Goal: Transaction & Acquisition: Purchase product/service

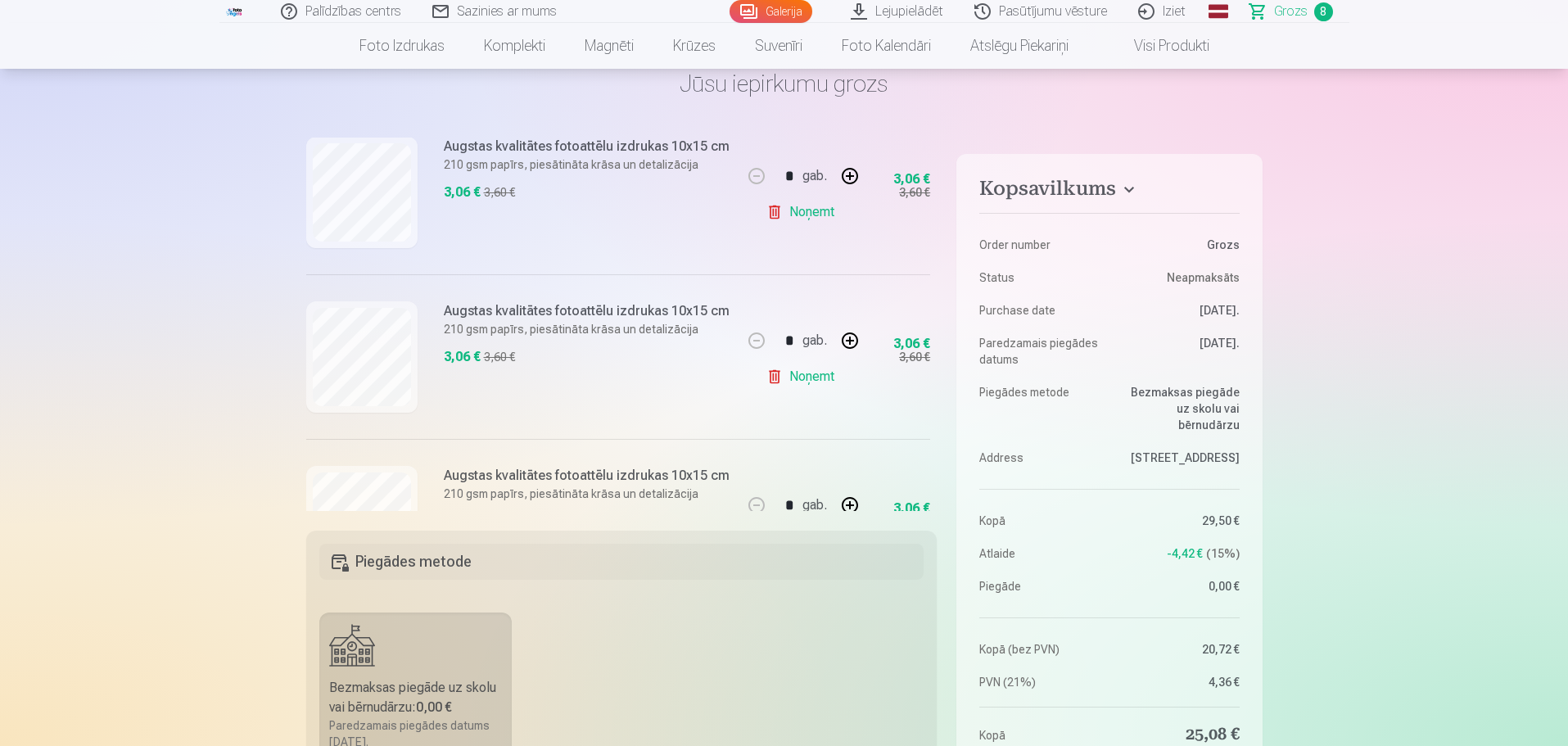
scroll to position [409, 0]
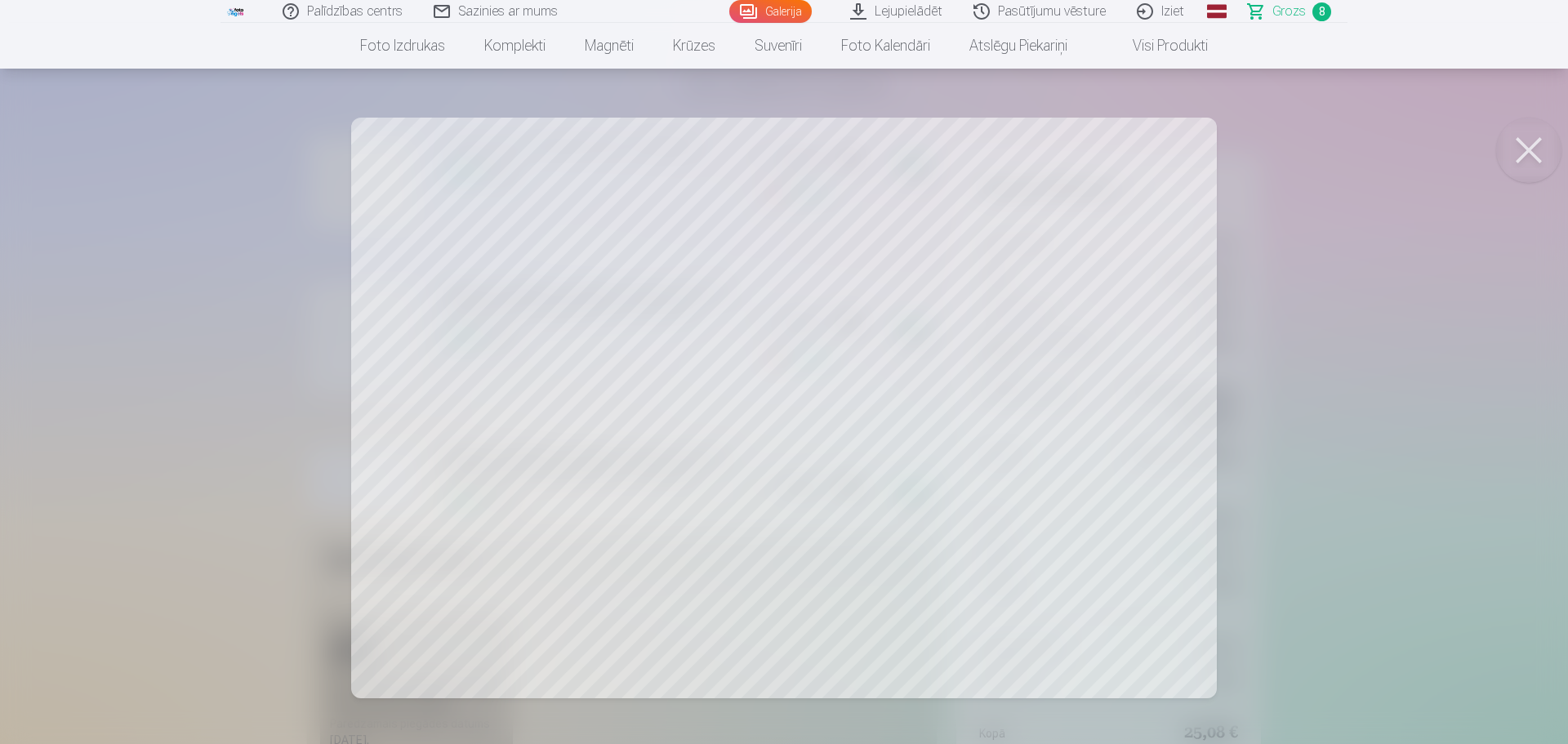
click at [98, 333] on div at bounding box center [784, 372] width 1568 height 744
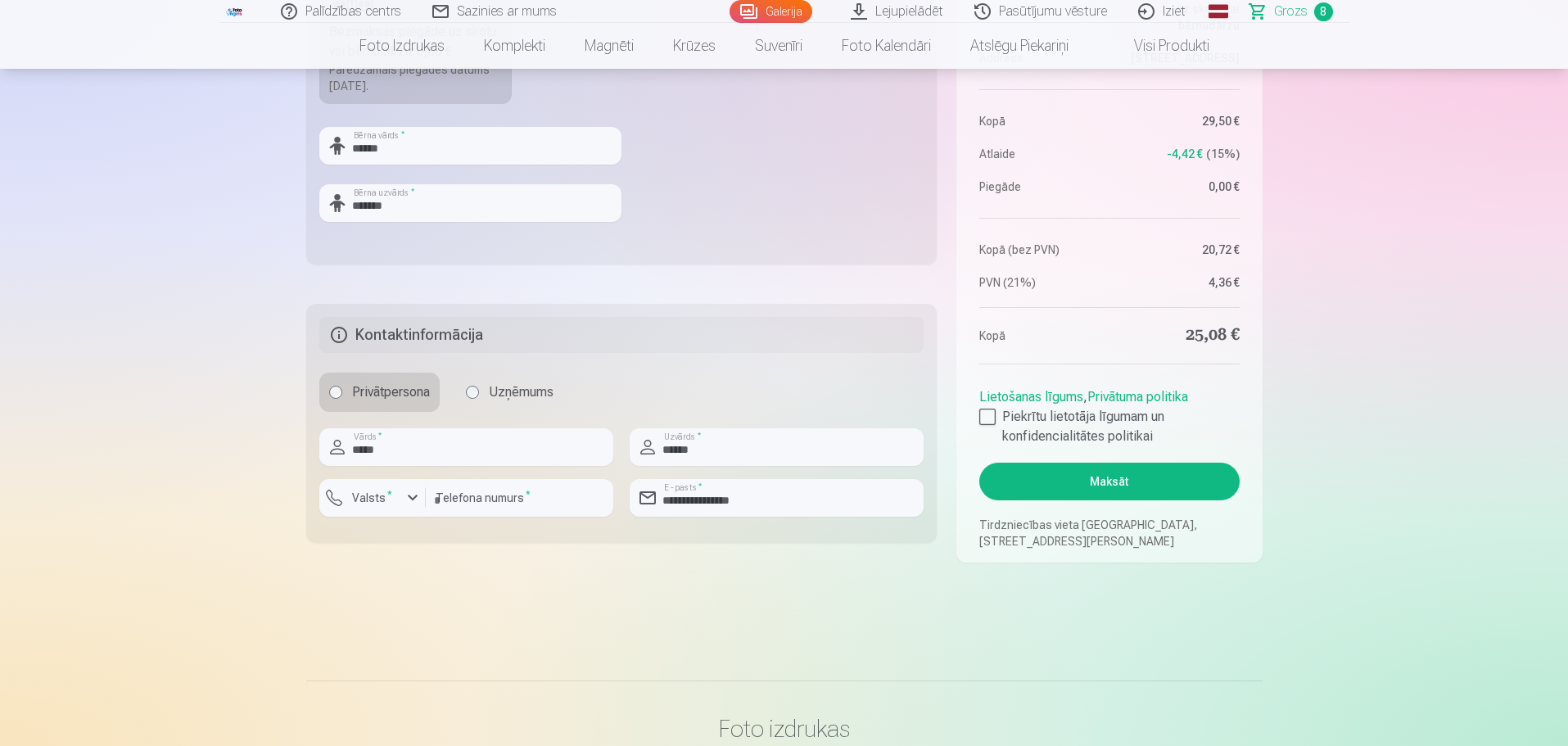
scroll to position [901, 0]
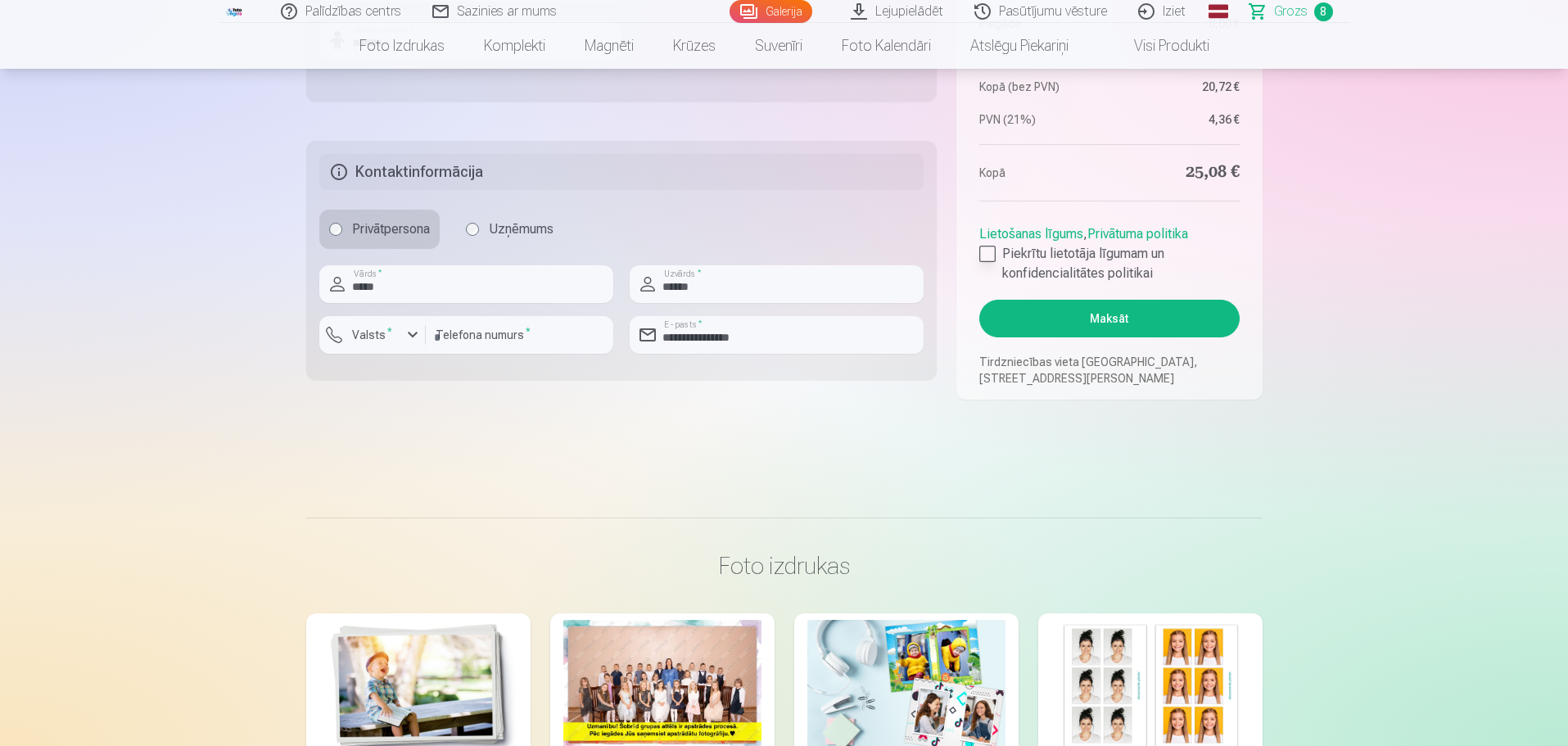
click at [992, 252] on div at bounding box center [988, 254] width 17 height 17
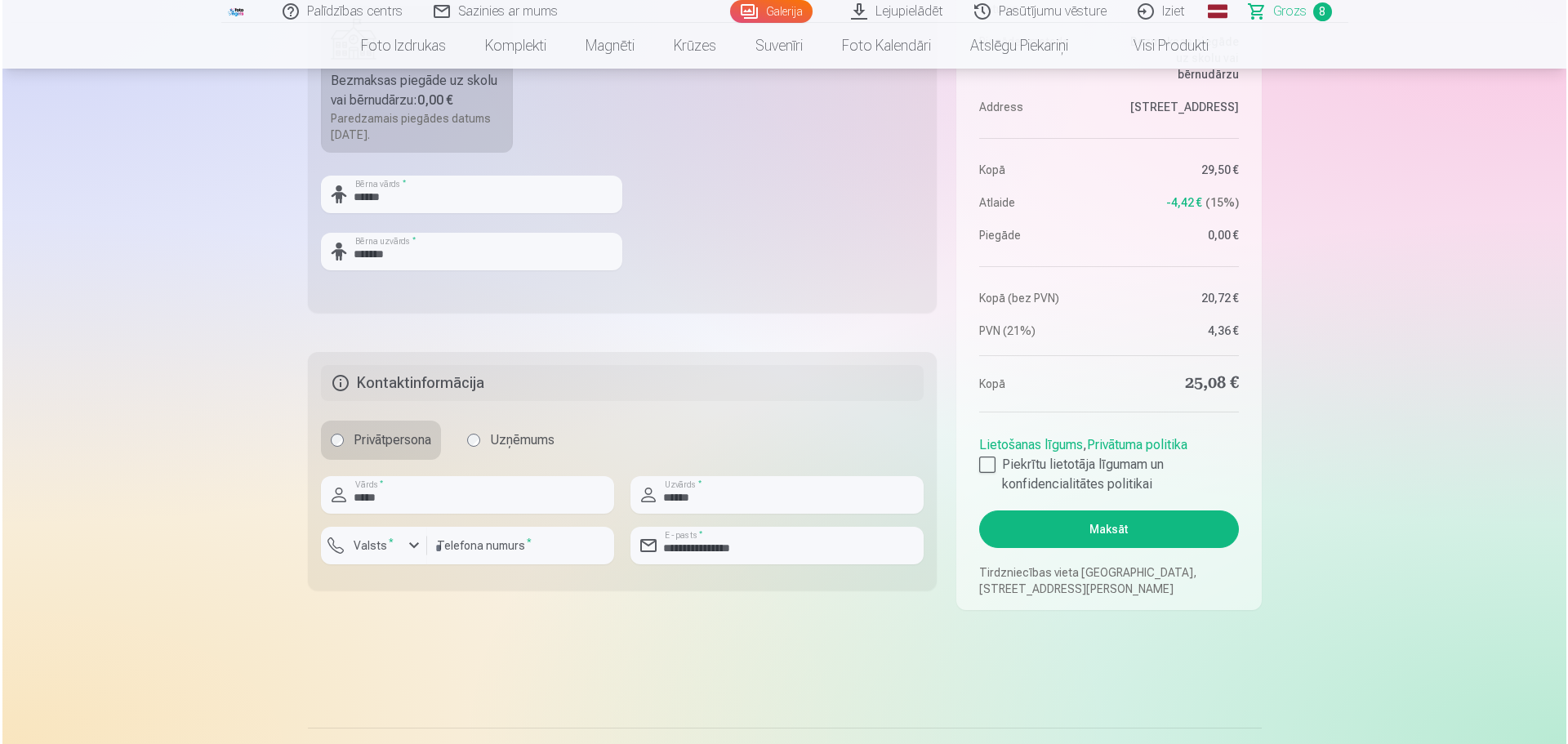
scroll to position [735, 0]
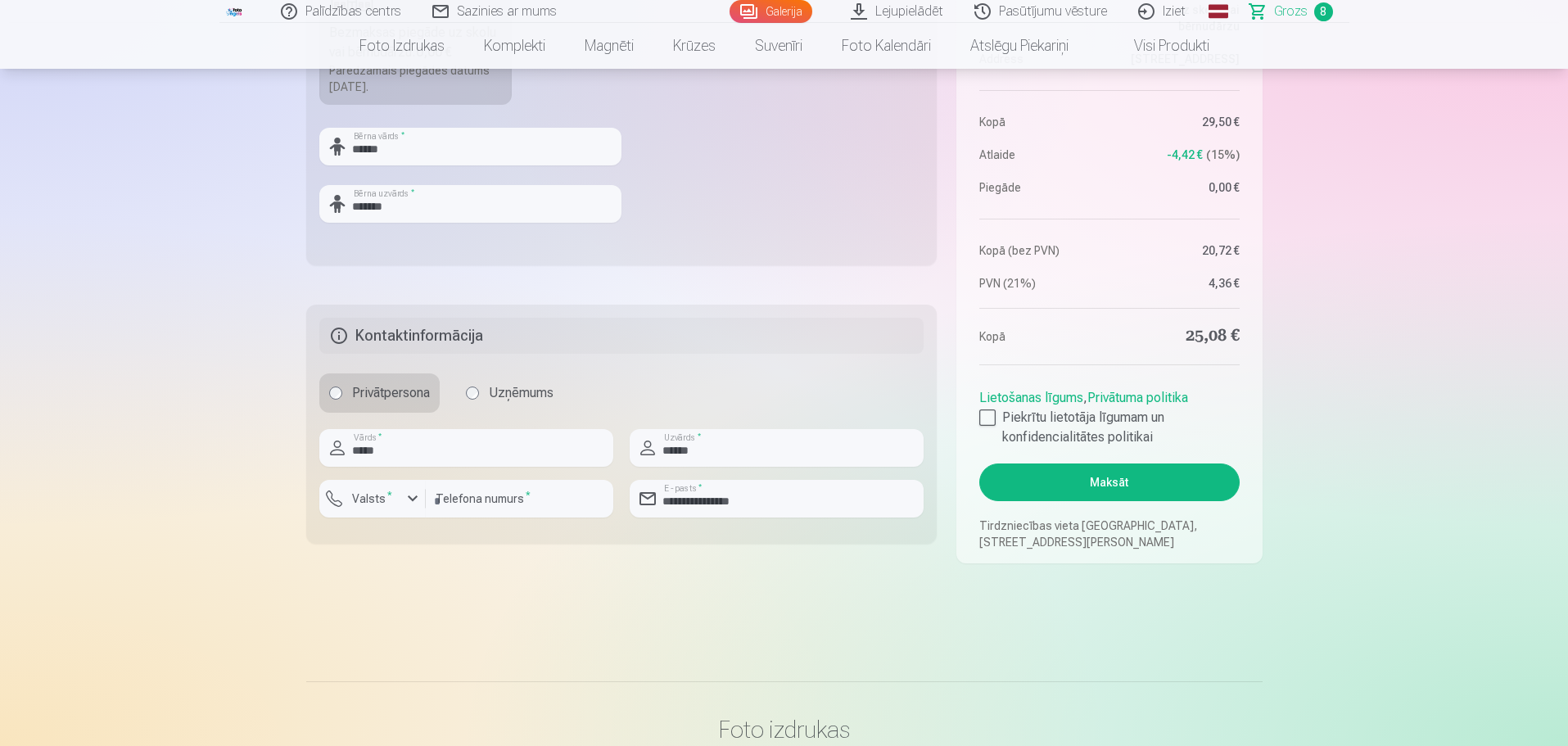
click at [1103, 479] on button "Maksāt" at bounding box center [1109, 482] width 260 height 37
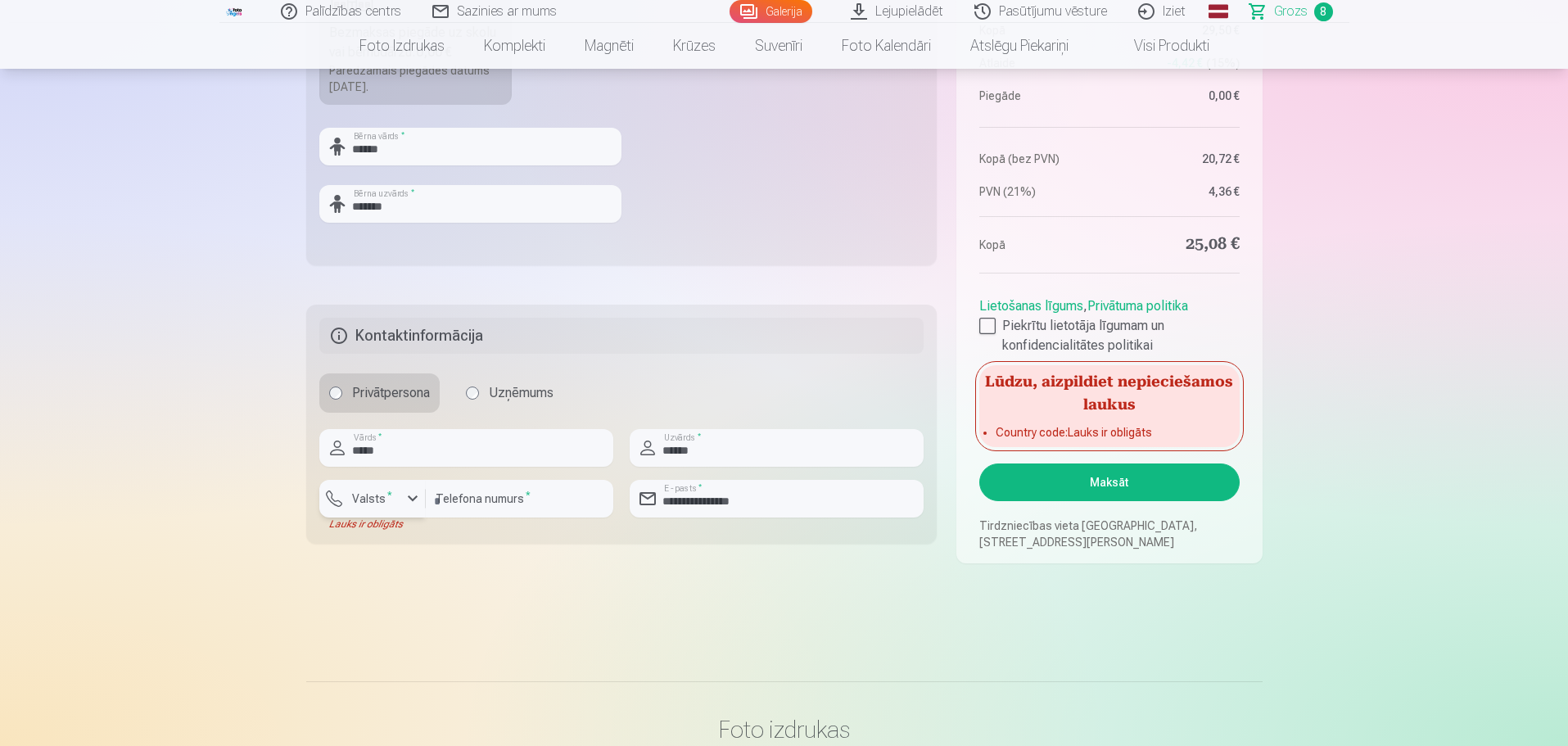
click at [408, 500] on div "button" at bounding box center [412, 498] width 20 height 20
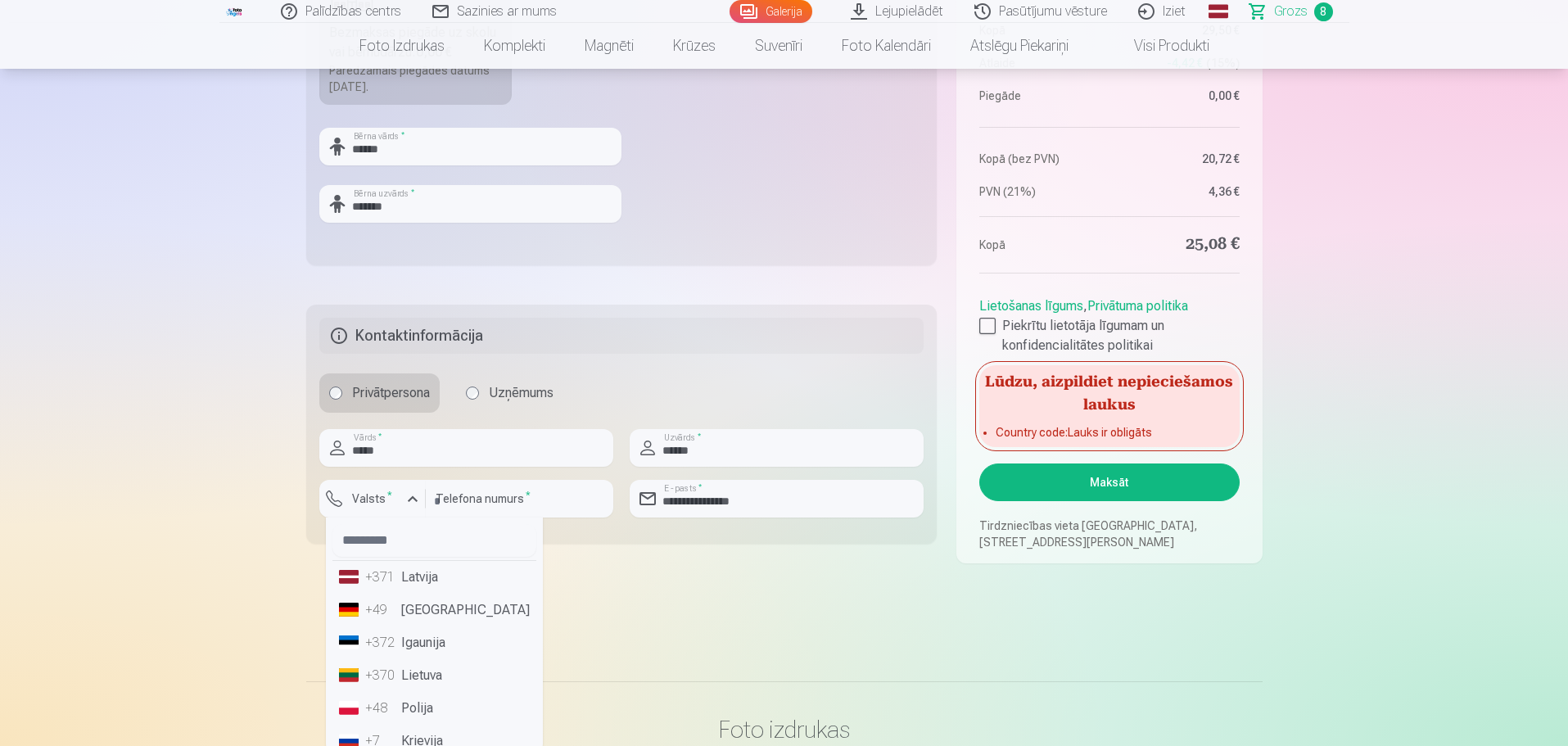
click at [410, 582] on li "+371 Latvija" at bounding box center [434, 576] width 204 height 33
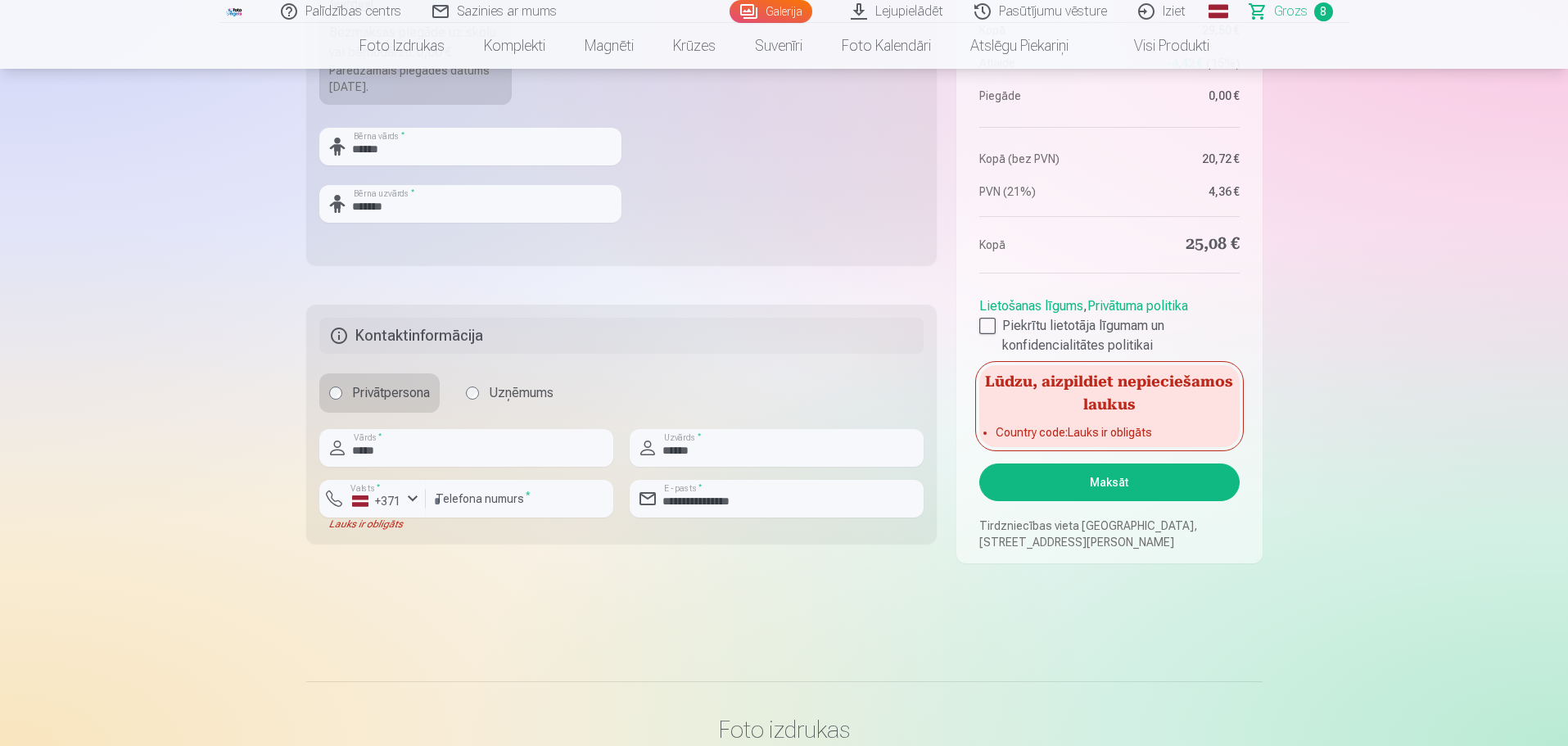
click at [1120, 482] on button "Maksāt" at bounding box center [1109, 482] width 260 height 37
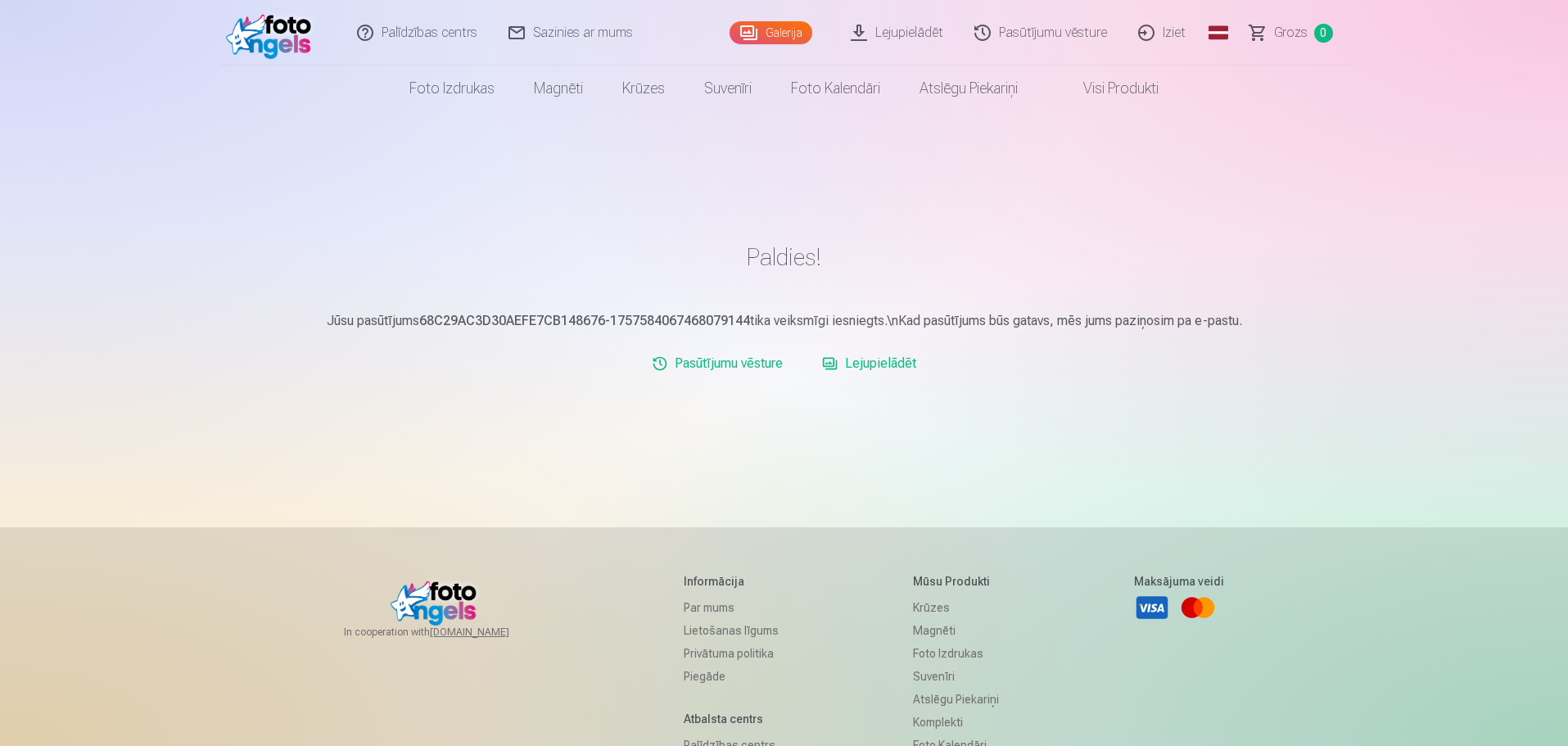
click at [1036, 35] on link "Pasūtījumu vēsture" at bounding box center [1042, 33] width 164 height 65
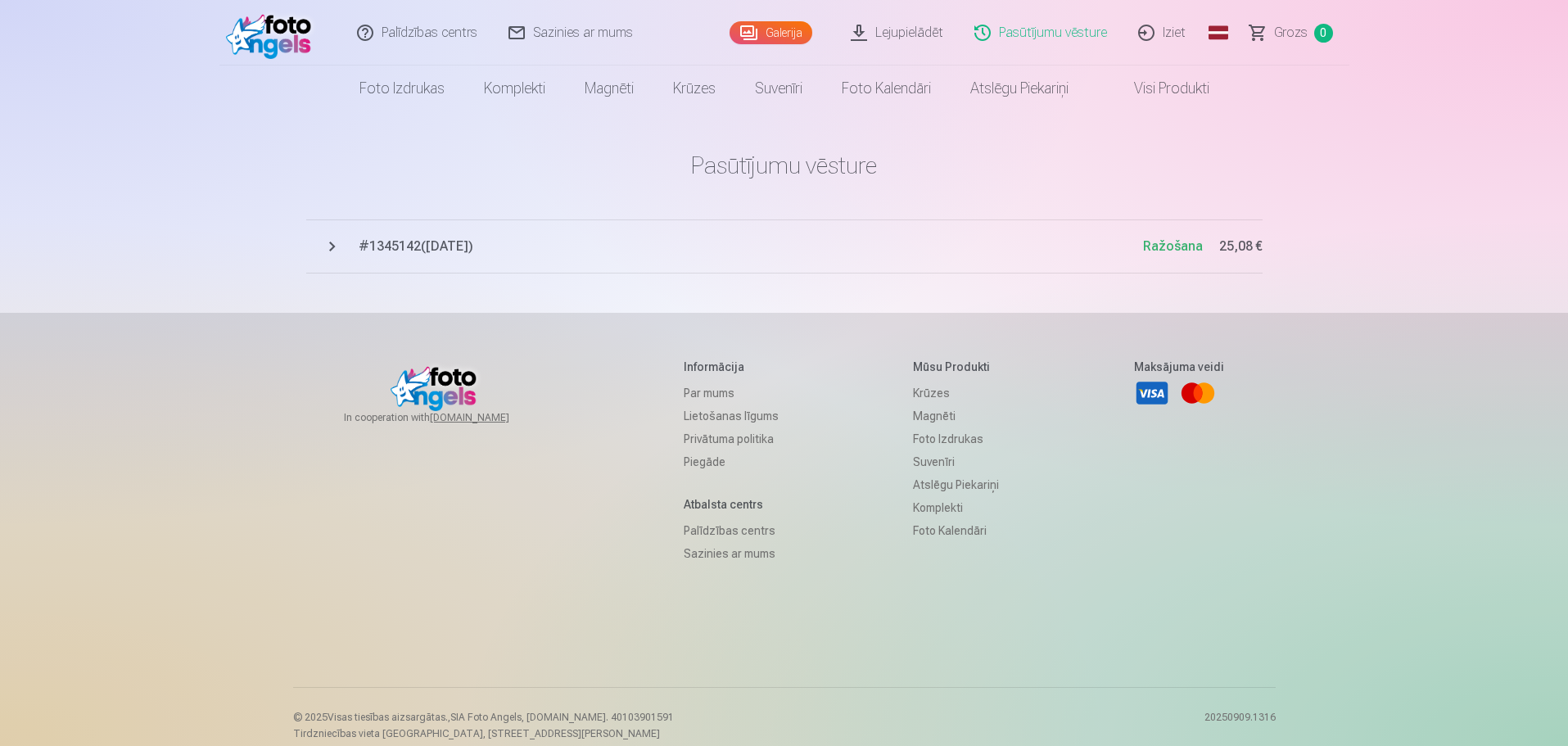
click at [388, 241] on span "# 1345142 ( [DATE] )" at bounding box center [751, 246] width 784 height 20
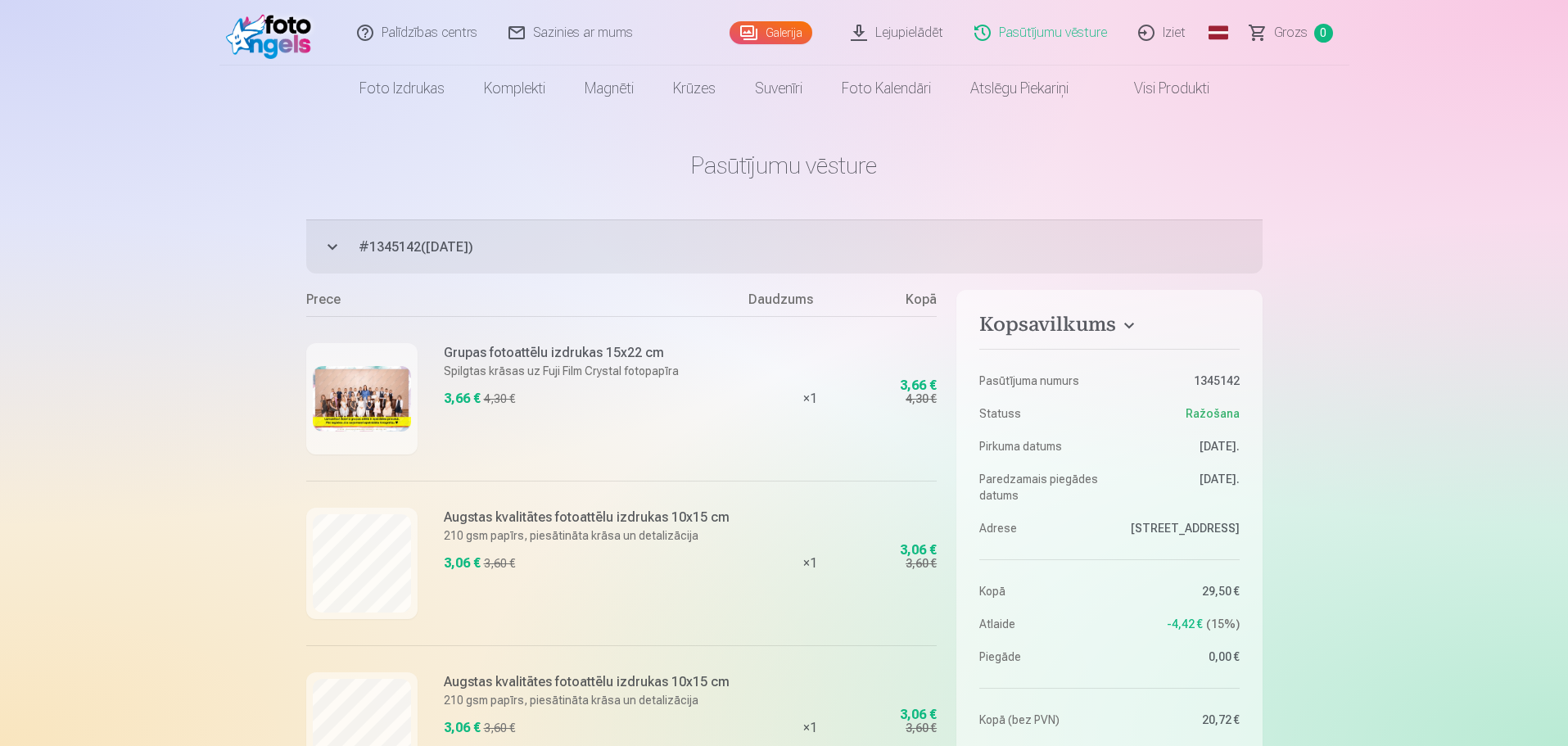
click at [1169, 31] on link "Iziet" at bounding box center [1163, 33] width 78 height 65
